Goal: Transaction & Acquisition: Purchase product/service

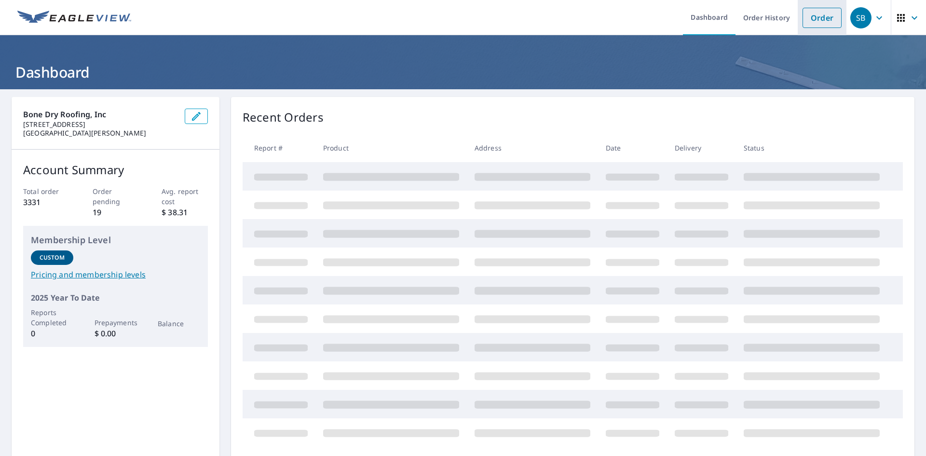
click at [810, 11] on link "Order" at bounding box center [822, 18] width 39 height 20
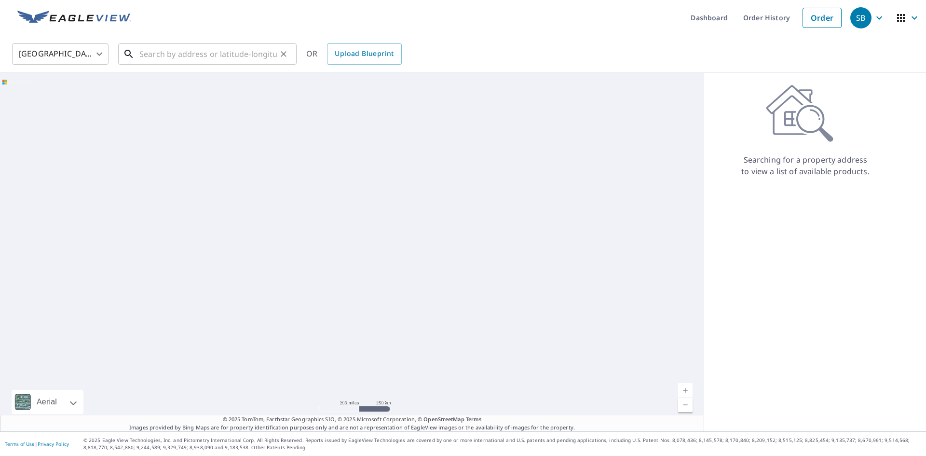
click at [174, 55] on input "text" at bounding box center [207, 54] width 137 height 27
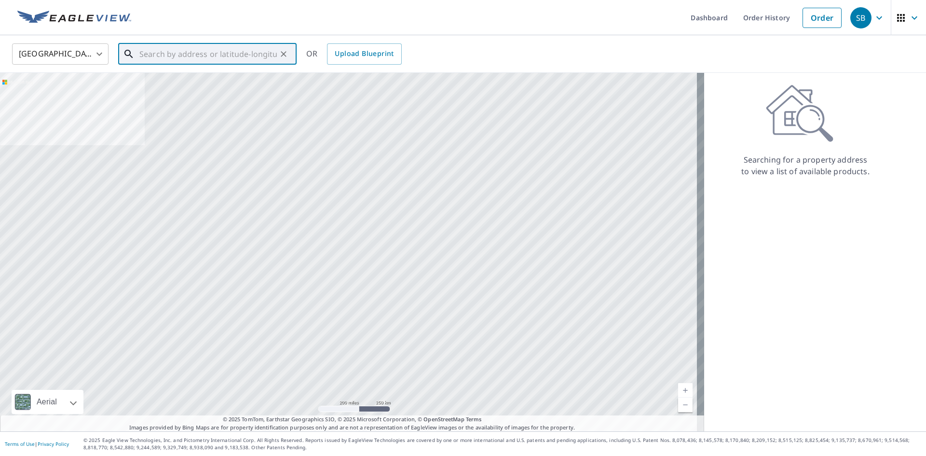
paste input "[STREET_ADDRESS]"
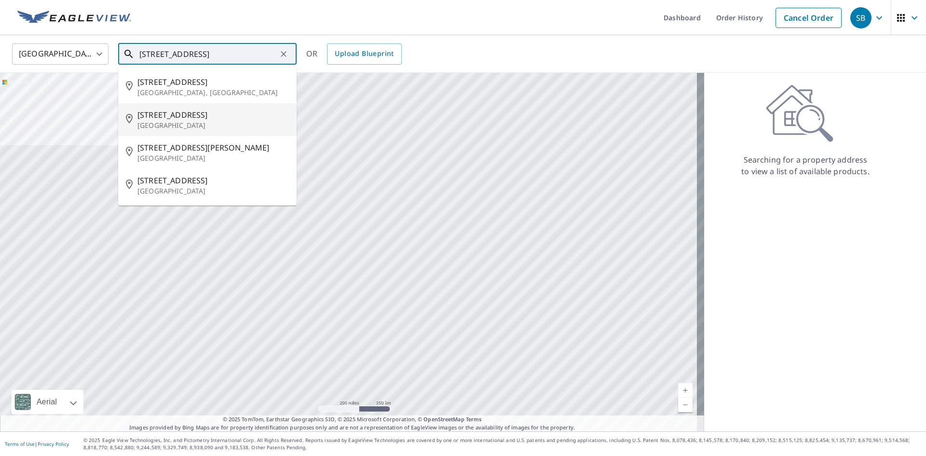
click at [233, 122] on p "[GEOGRAPHIC_DATA]" at bounding box center [212, 126] width 151 height 10
type input "[STREET_ADDRESS]"
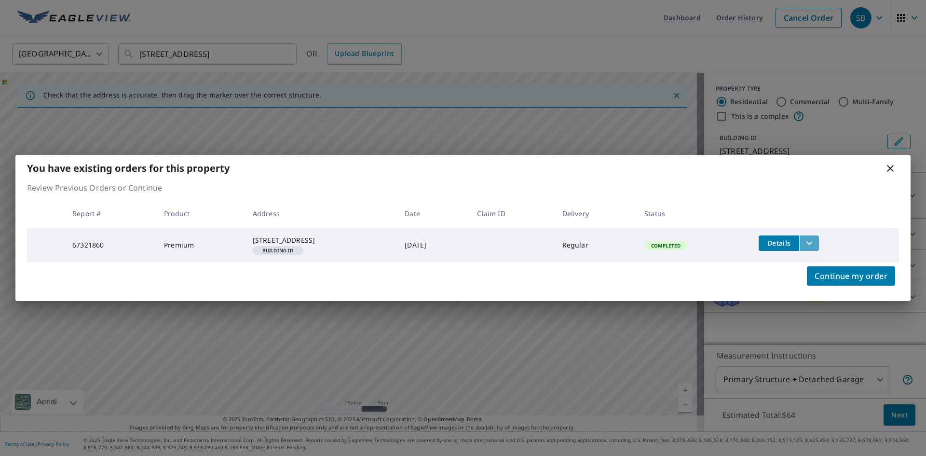
click at [815, 237] on icon "filesDropdownBtn-67321860" at bounding box center [810, 243] width 12 height 12
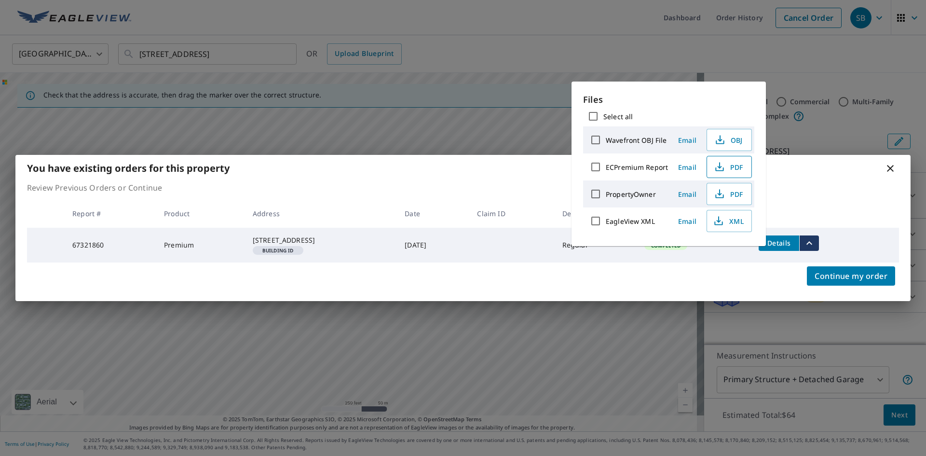
click at [726, 165] on span "PDF" at bounding box center [728, 167] width 31 height 12
click at [378, 280] on div "Continue my order" at bounding box center [462, 281] width 895 height 39
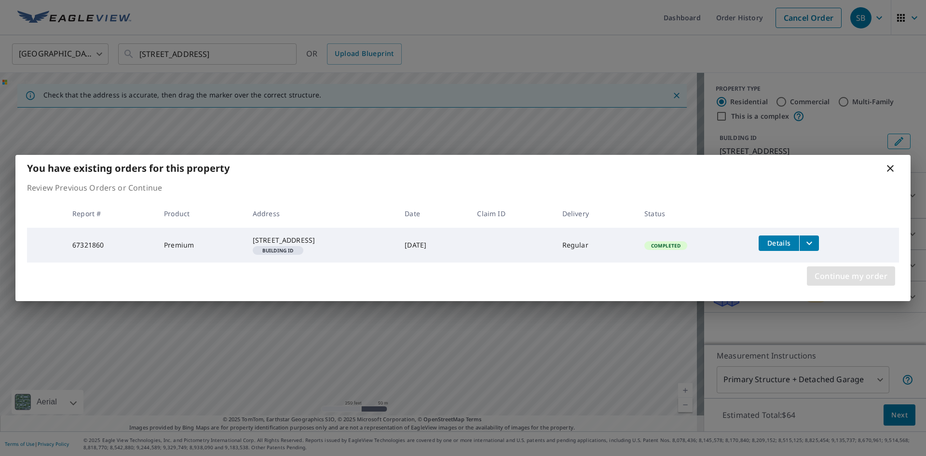
click at [851, 280] on span "Continue my order" at bounding box center [851, 276] width 73 height 14
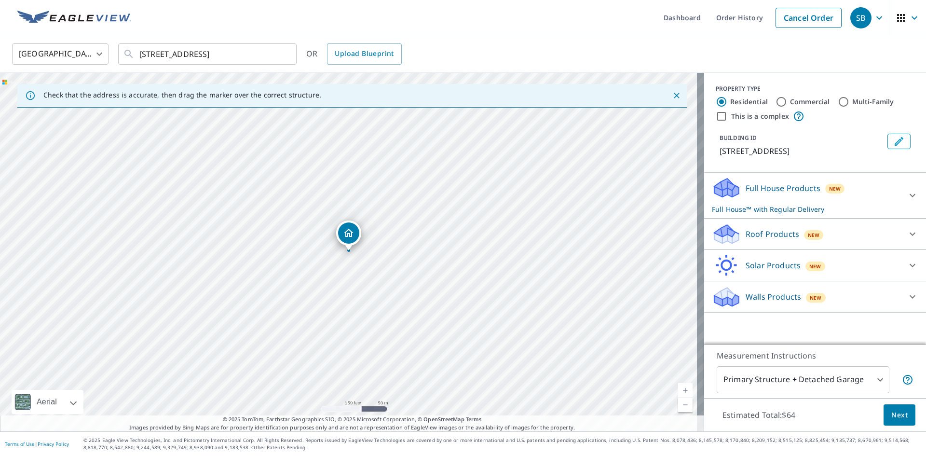
click at [845, 181] on div "Full House Products New Full House™ with Regular Delivery" at bounding box center [806, 196] width 189 height 38
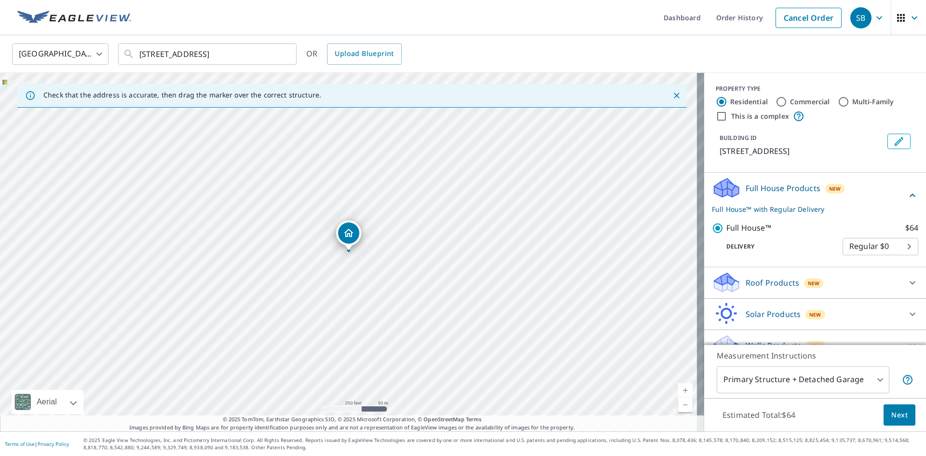
click at [892, 413] on span "Next" at bounding box center [899, 415] width 16 height 12
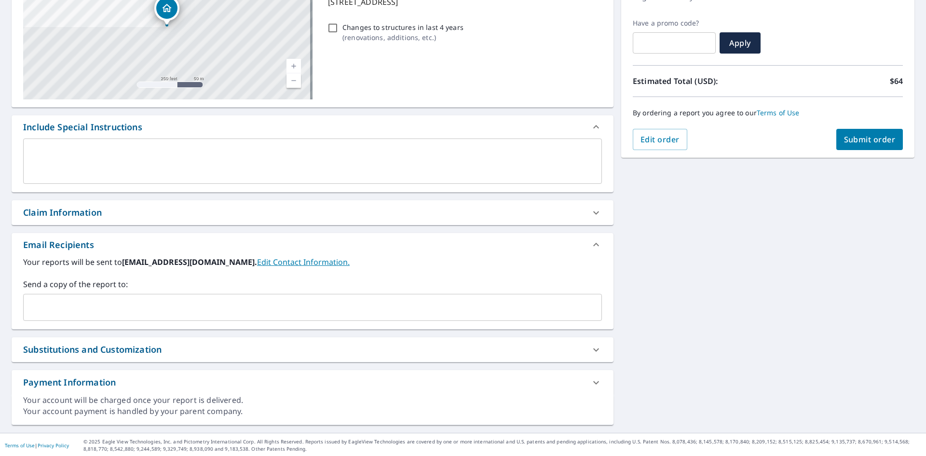
scroll to position [151, 0]
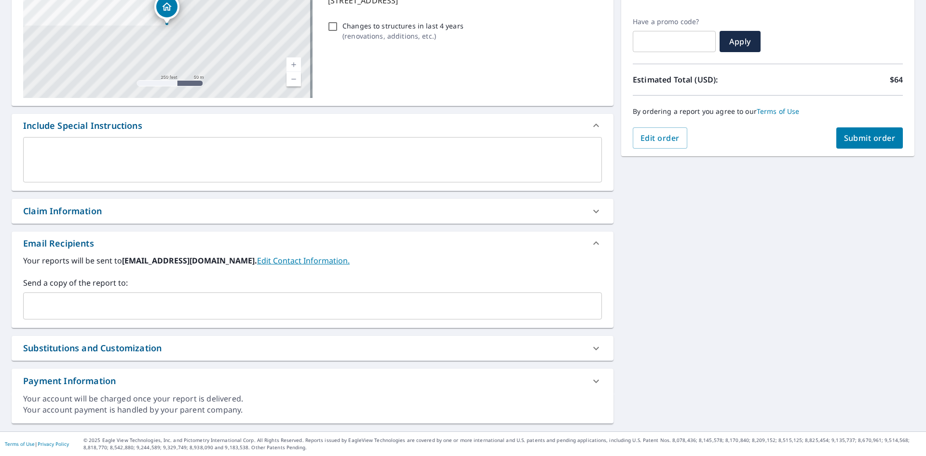
click at [73, 298] on input "text" at bounding box center [305, 306] width 556 height 18
click at [167, 300] on input "text" at bounding box center [305, 306] width 556 height 18
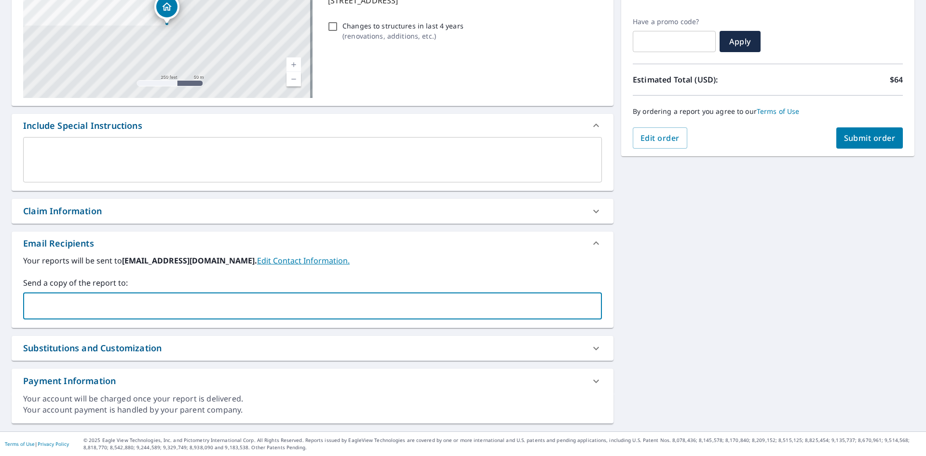
paste input "[PERSON_NAME][EMAIL_ADDRESS][DOMAIN_NAME]"
type input "[PERSON_NAME][EMAIL_ADDRESS][DOMAIN_NAME]"
checkbox input "true"
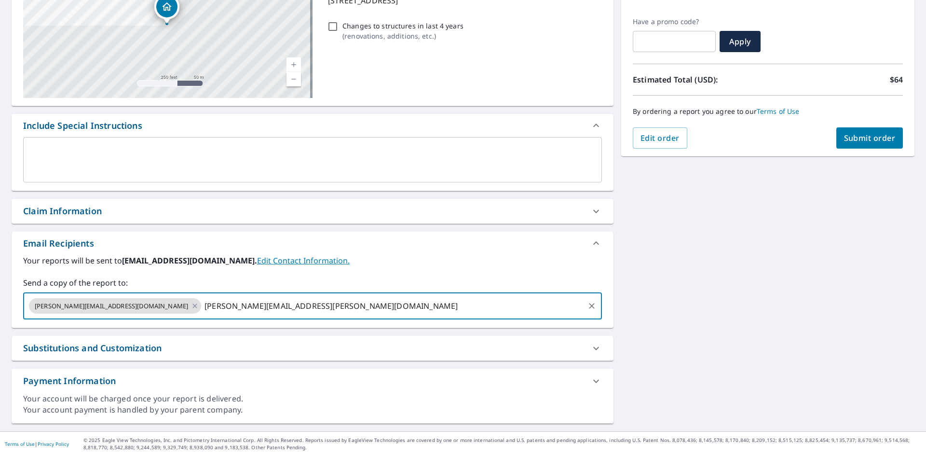
type input "[PERSON_NAME][EMAIL_ADDRESS][PERSON_NAME][DOMAIN_NAME]"
click at [870, 145] on button "Submit order" at bounding box center [869, 137] width 67 height 21
checkbox input "true"
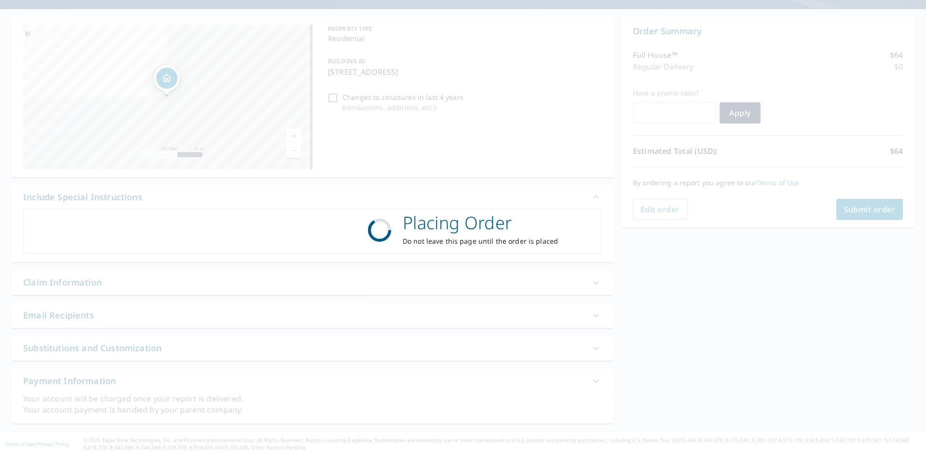
scroll to position [80, 0]
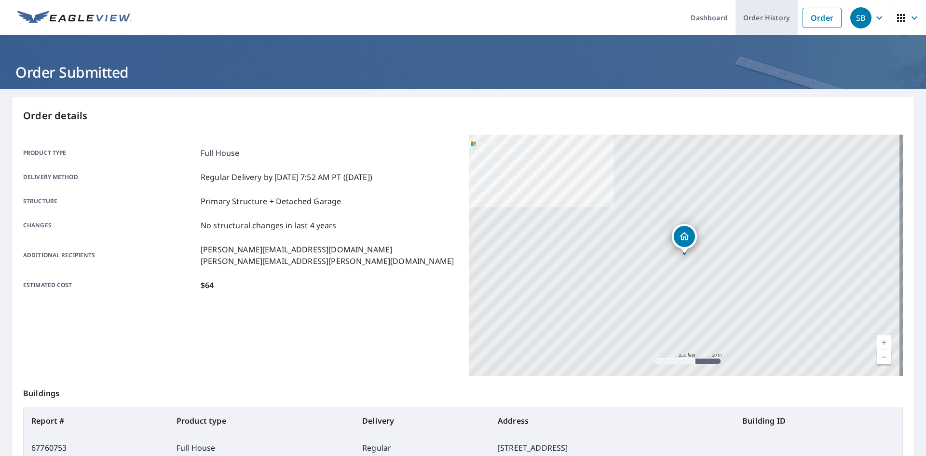
click at [750, 21] on link "Order History" at bounding box center [767, 17] width 62 height 35
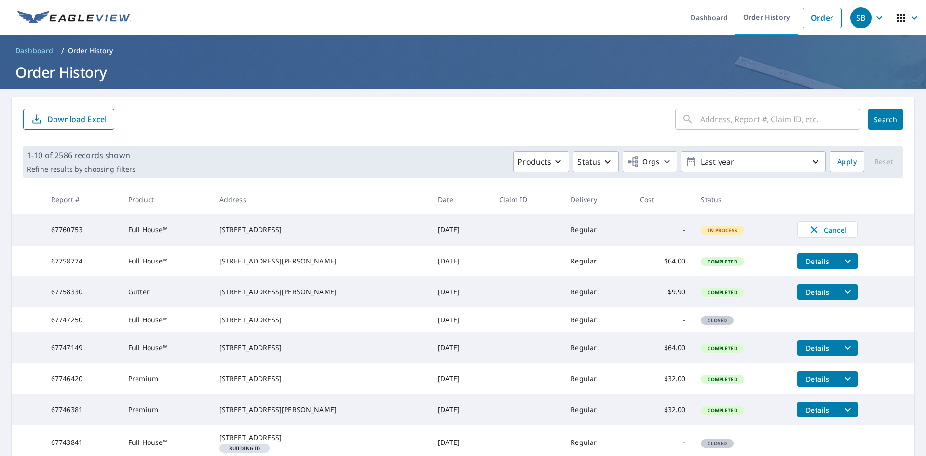
scroll to position [48, 0]
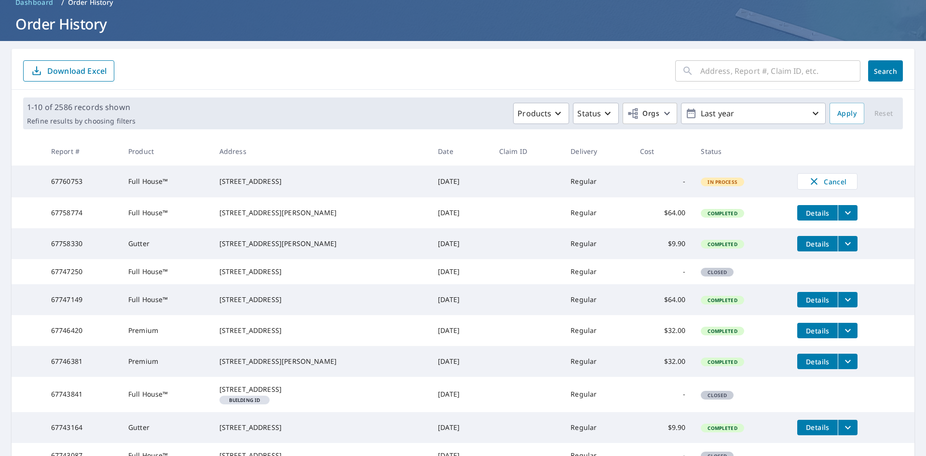
click at [842, 212] on icon "filesDropdownBtn-67758774" at bounding box center [848, 213] width 12 height 12
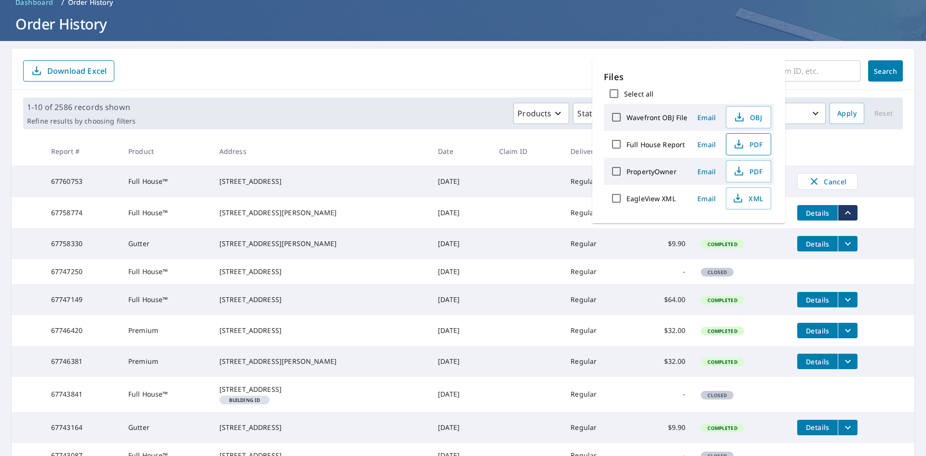
click at [755, 146] on span "PDF" at bounding box center [747, 144] width 31 height 12
click at [280, 214] on div "[STREET_ADDRESS][PERSON_NAME]" at bounding box center [320, 213] width 203 height 10
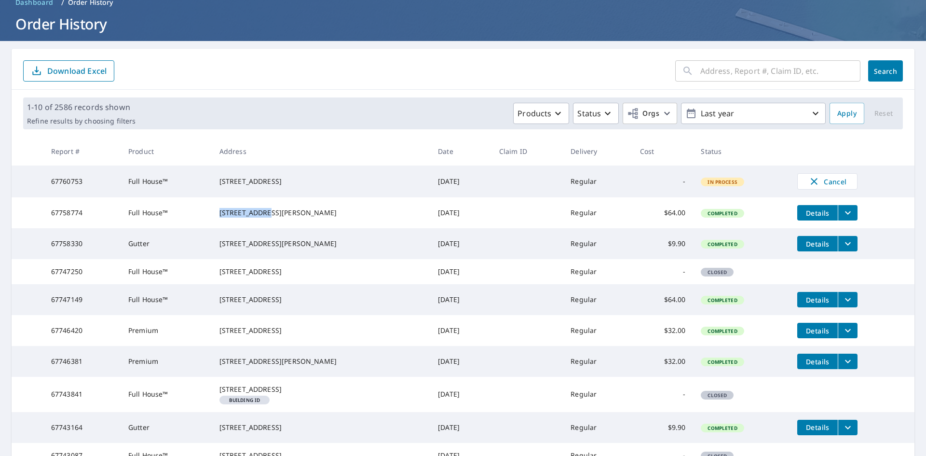
drag, startPoint x: 273, startPoint y: 211, endPoint x: 218, endPoint y: 209, distance: 54.5
click at [218, 209] on td "[STREET_ADDRESS][PERSON_NAME]" at bounding box center [321, 212] width 219 height 31
copy div "25 [PERSON_NAME] Dr"
click at [845, 243] on button "filesDropdownBtn-67758330" at bounding box center [848, 243] width 20 height 15
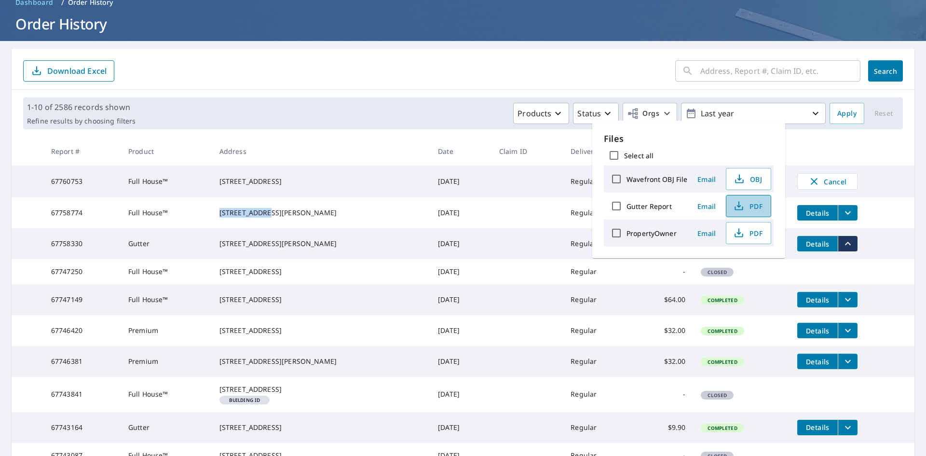
click at [759, 204] on span "PDF" at bounding box center [747, 206] width 31 height 12
click at [256, 244] on div "[STREET_ADDRESS][PERSON_NAME]" at bounding box center [320, 244] width 203 height 10
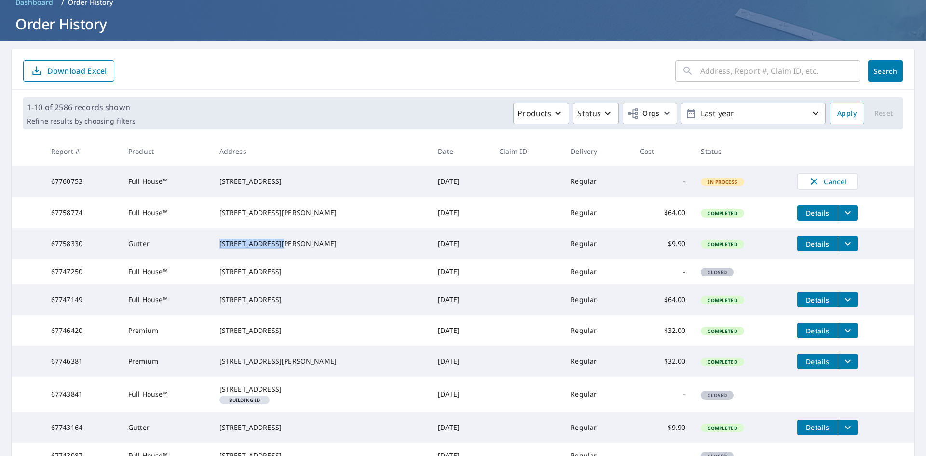
click at [256, 244] on div "[STREET_ADDRESS][PERSON_NAME]" at bounding box center [320, 244] width 203 height 10
copy div "[STREET_ADDRESS][PERSON_NAME]"
click at [348, 276] on div "[STREET_ADDRESS]" at bounding box center [320, 272] width 203 height 10
click at [842, 305] on icon "filesDropdownBtn-67747149" at bounding box center [848, 300] width 12 height 12
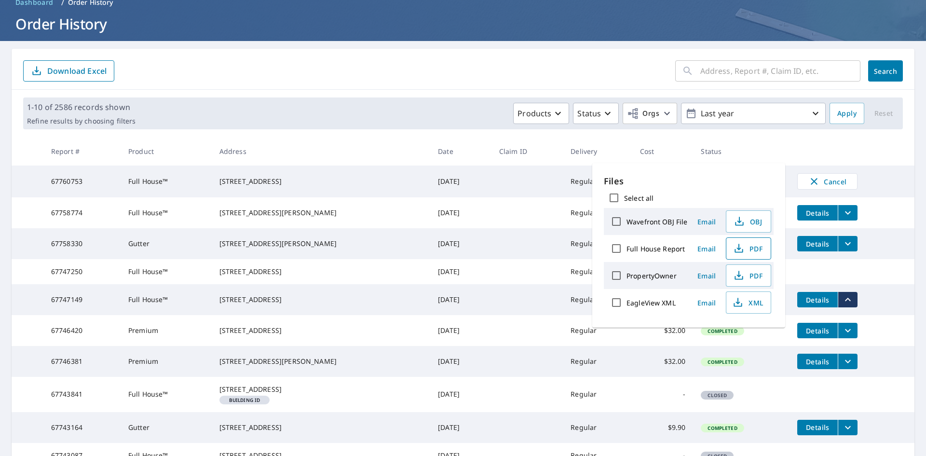
click at [745, 250] on span "PDF" at bounding box center [747, 249] width 31 height 12
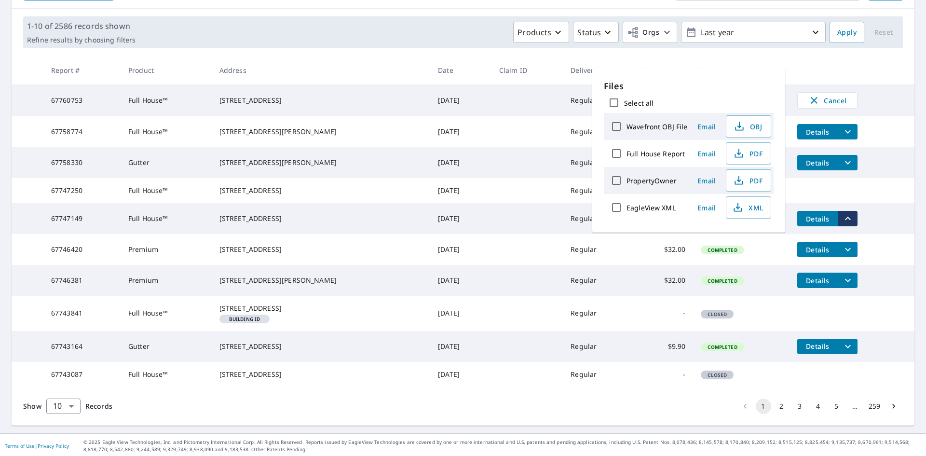
scroll to position [145, 0]
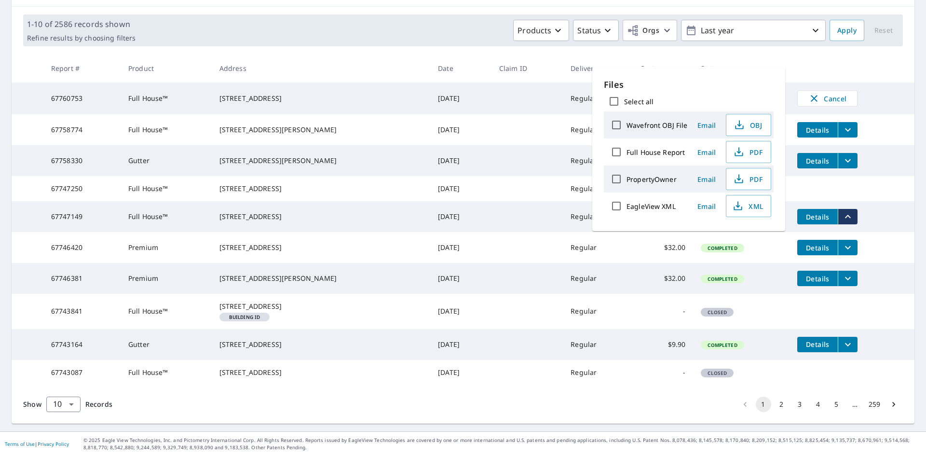
click at [430, 263] on td "[DATE]" at bounding box center [460, 247] width 61 height 31
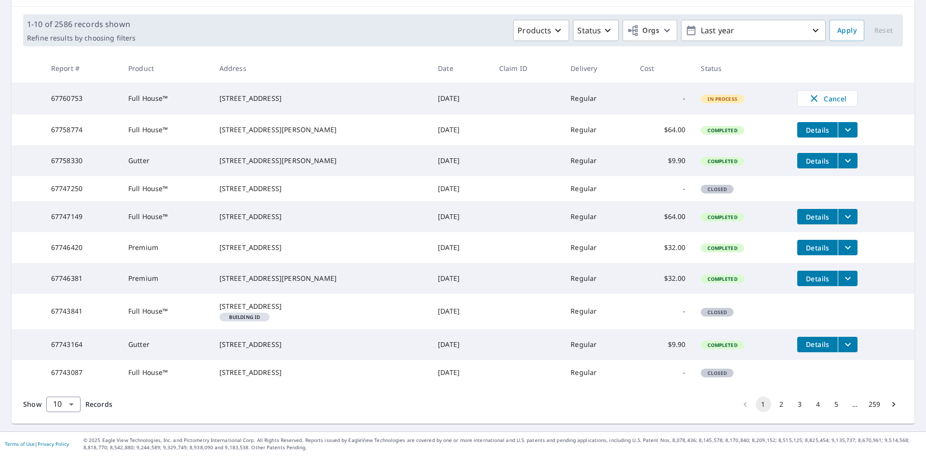
click at [247, 249] on td "[STREET_ADDRESS]" at bounding box center [321, 247] width 219 height 31
click at [248, 252] on div "[STREET_ADDRESS]" at bounding box center [320, 248] width 203 height 10
click at [249, 252] on div "[STREET_ADDRESS]" at bounding box center [320, 248] width 203 height 10
copy div "[STREET_ADDRESS]"
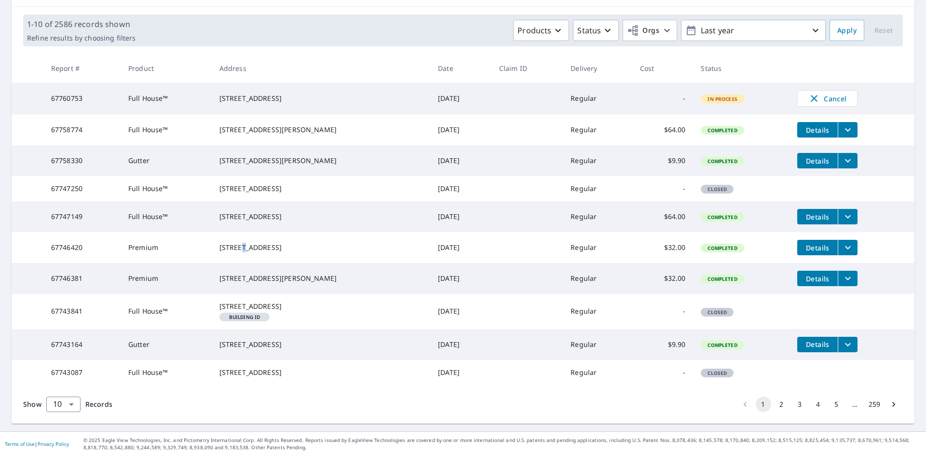
click at [842, 253] on icon "filesDropdownBtn-67746420" at bounding box center [848, 248] width 12 height 12
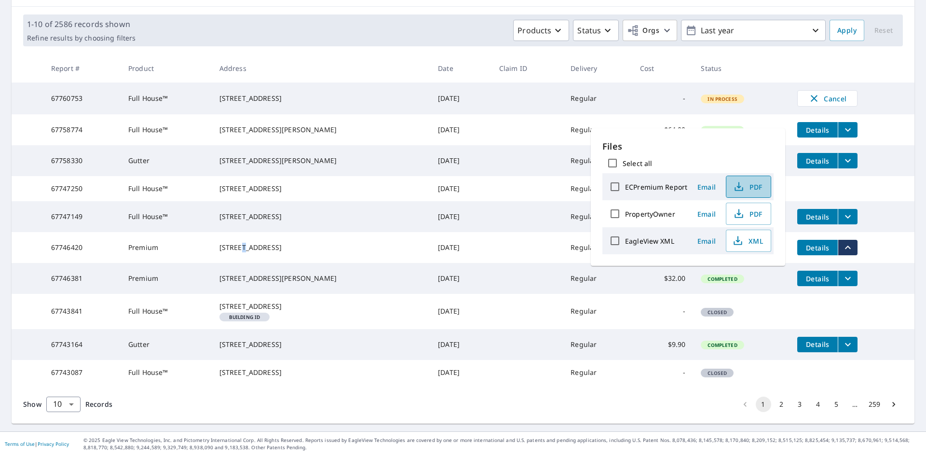
click at [751, 186] on span "PDF" at bounding box center [747, 187] width 31 height 12
click at [299, 311] on div "[STREET_ADDRESS]" at bounding box center [320, 307] width 203 height 10
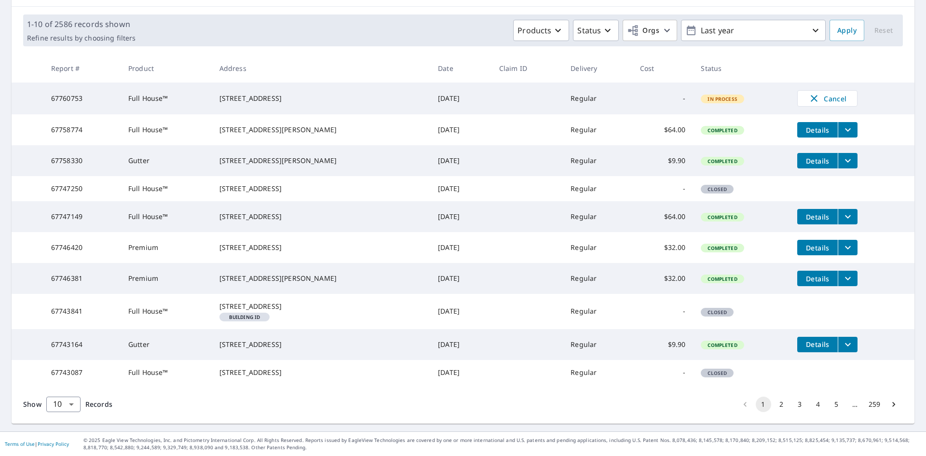
click at [260, 283] on div "[STREET_ADDRESS][PERSON_NAME]" at bounding box center [320, 279] width 203 height 10
copy div "17 Yellowstone Ct"
click at [843, 286] on button "filesDropdownBtn-67746381" at bounding box center [848, 278] width 20 height 15
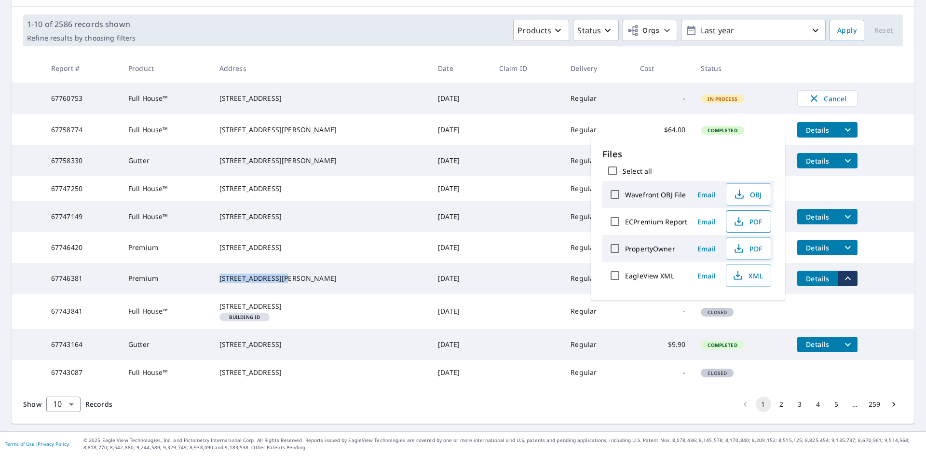
click at [759, 219] on span "PDF" at bounding box center [747, 222] width 31 height 12
click at [750, 226] on span "PDF" at bounding box center [747, 222] width 31 height 12
click at [355, 125] on div "[STREET_ADDRESS][PERSON_NAME]" at bounding box center [320, 130] width 203 height 10
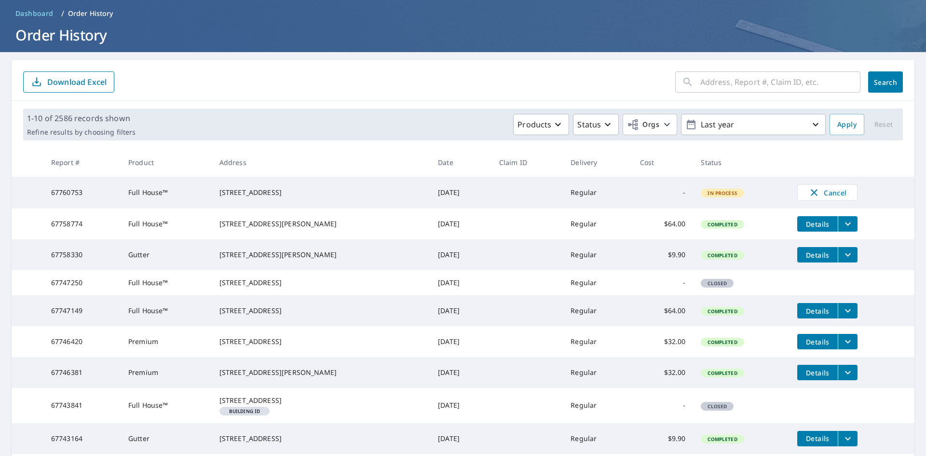
scroll to position [0, 0]
